Goal: Find specific page/section: Find specific page/section

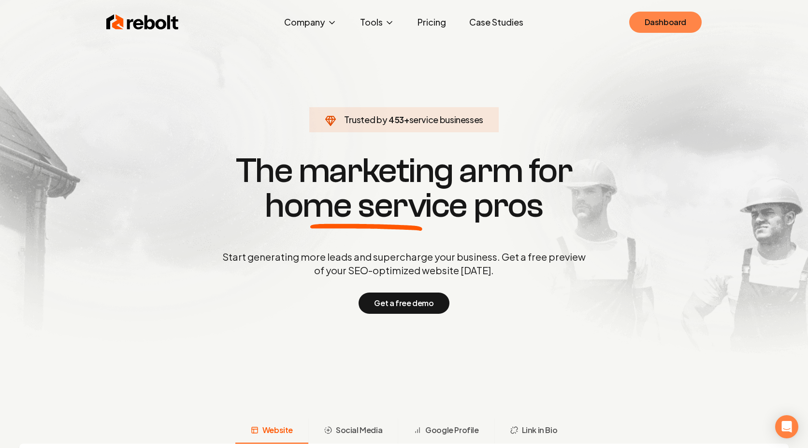
click at [645, 22] on link "Dashboard" at bounding box center [665, 22] width 72 height 21
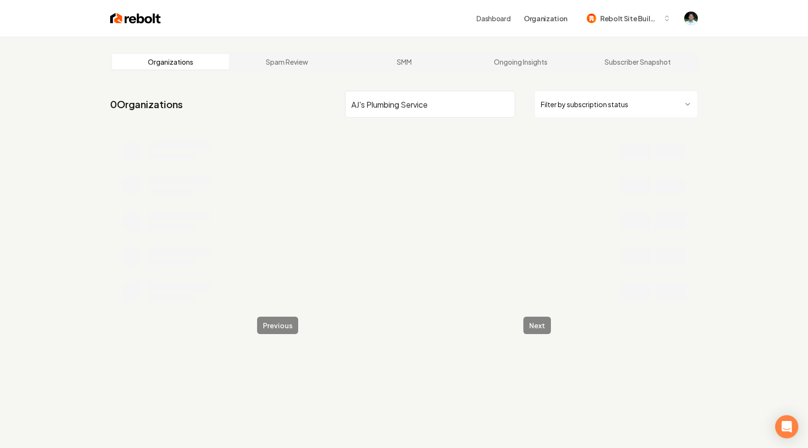
type input "AJ's Plumbing Service"
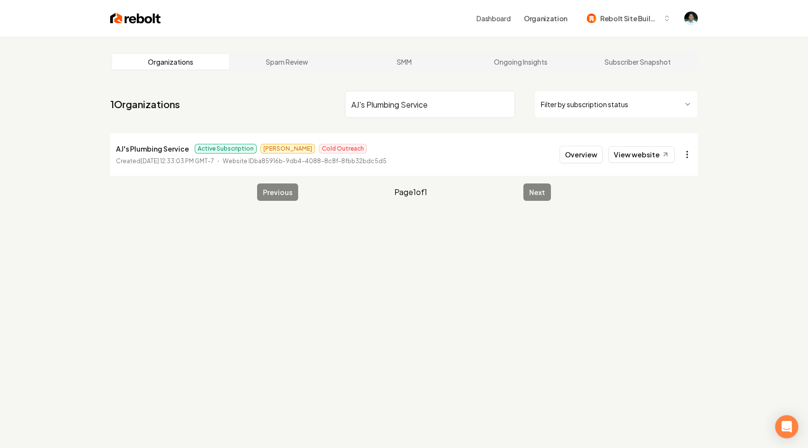
click at [693, 156] on html "Dashboard Organization Rebolt Site Builder Organizations Spam Review SMM Ongoin…" at bounding box center [404, 224] width 808 height 448
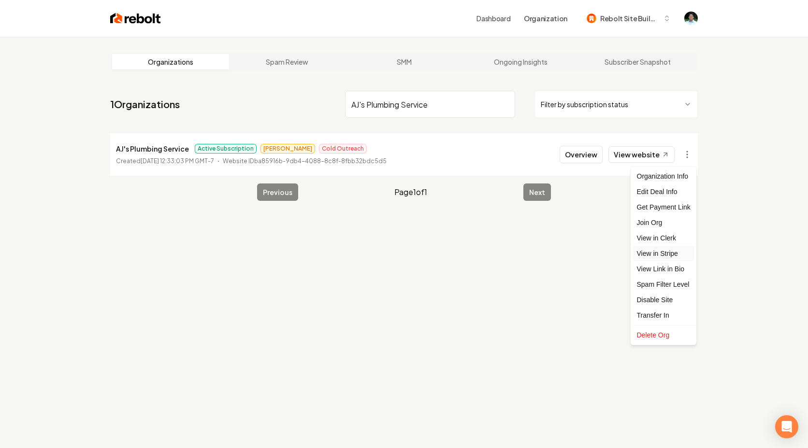
click at [667, 260] on link "View in Stripe" at bounding box center [663, 253] width 61 height 15
